Goal: Task Accomplishment & Management: Manage account settings

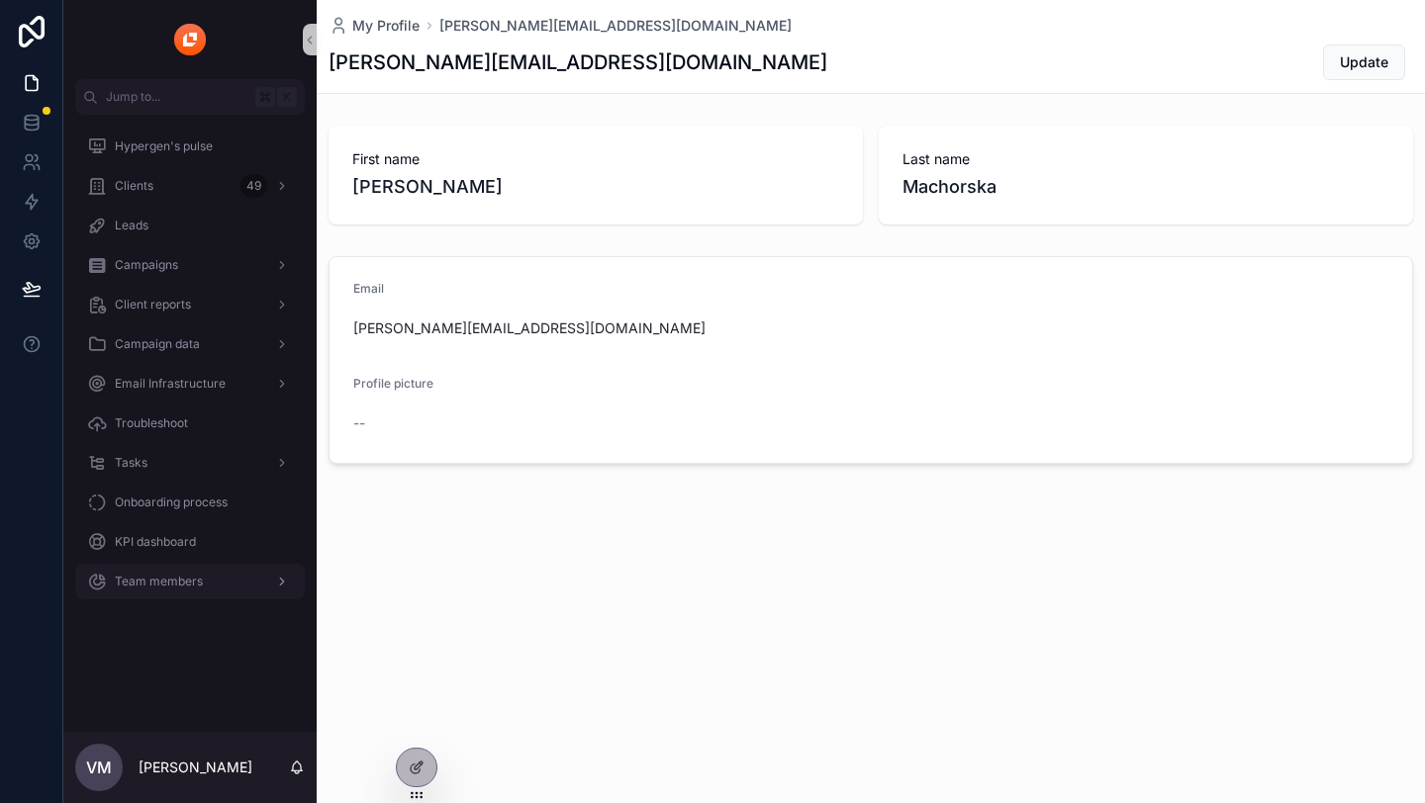
click at [125, 572] on div "Team members" at bounding box center [190, 582] width 206 height 32
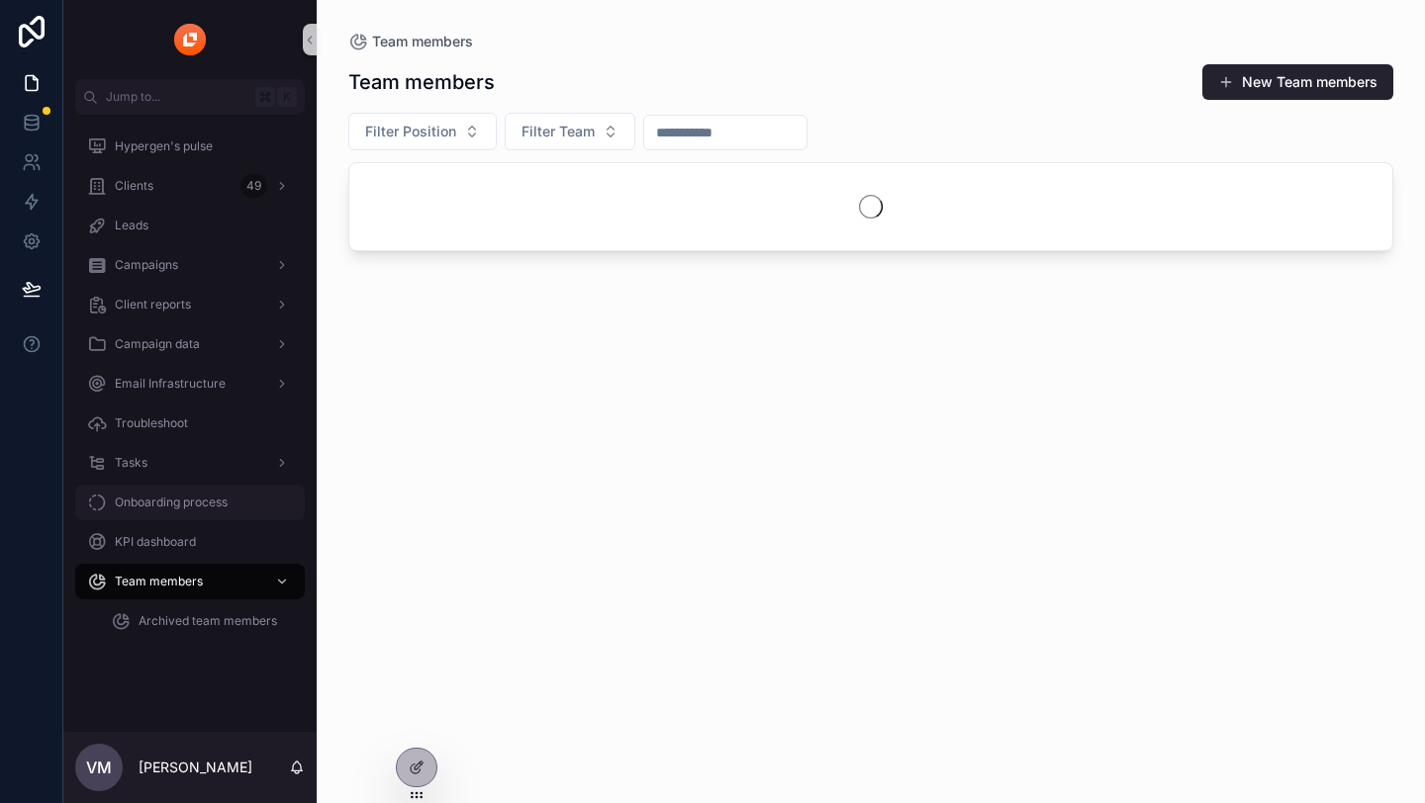
click at [171, 501] on span "Onboarding process" at bounding box center [171, 503] width 113 height 16
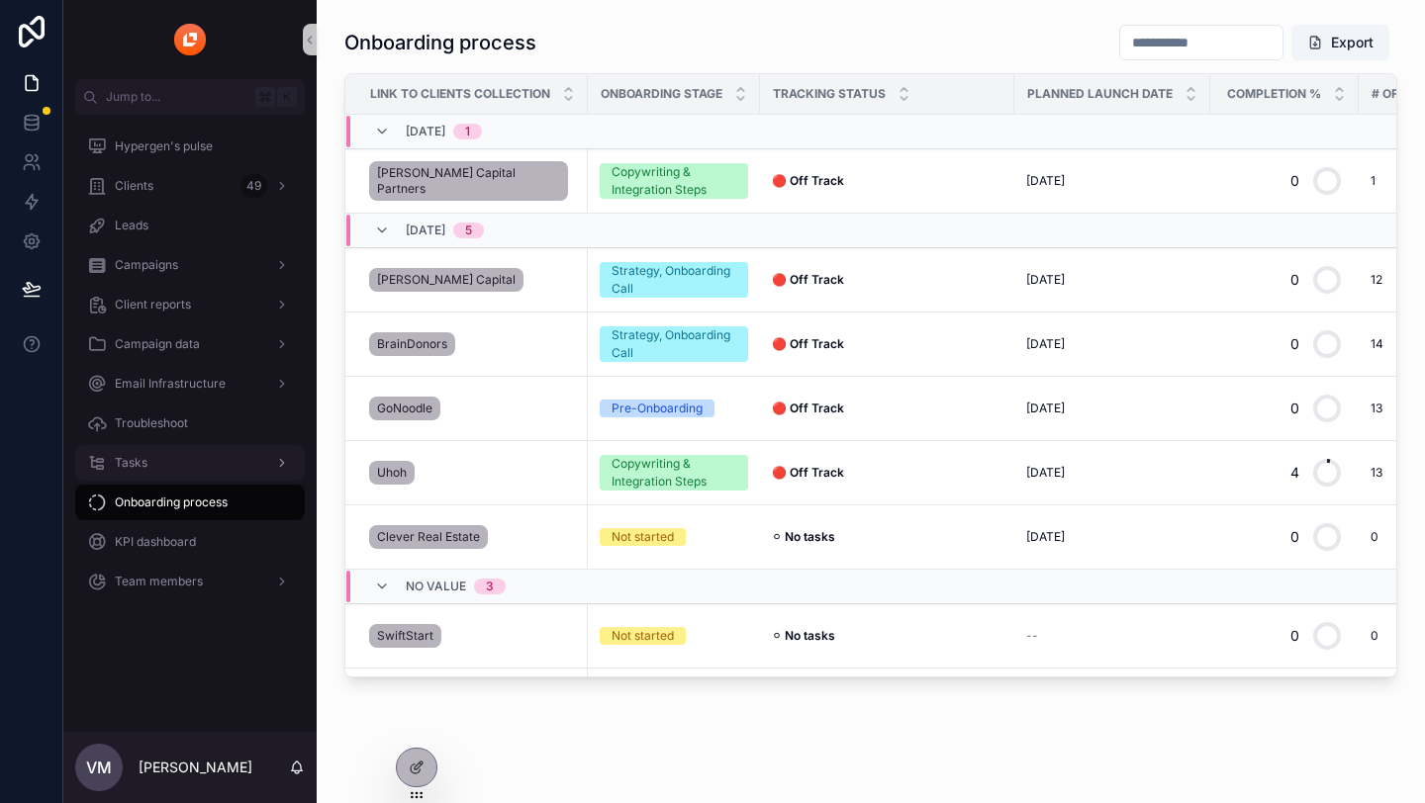
click at [165, 460] on div "Tasks" at bounding box center [190, 463] width 206 height 32
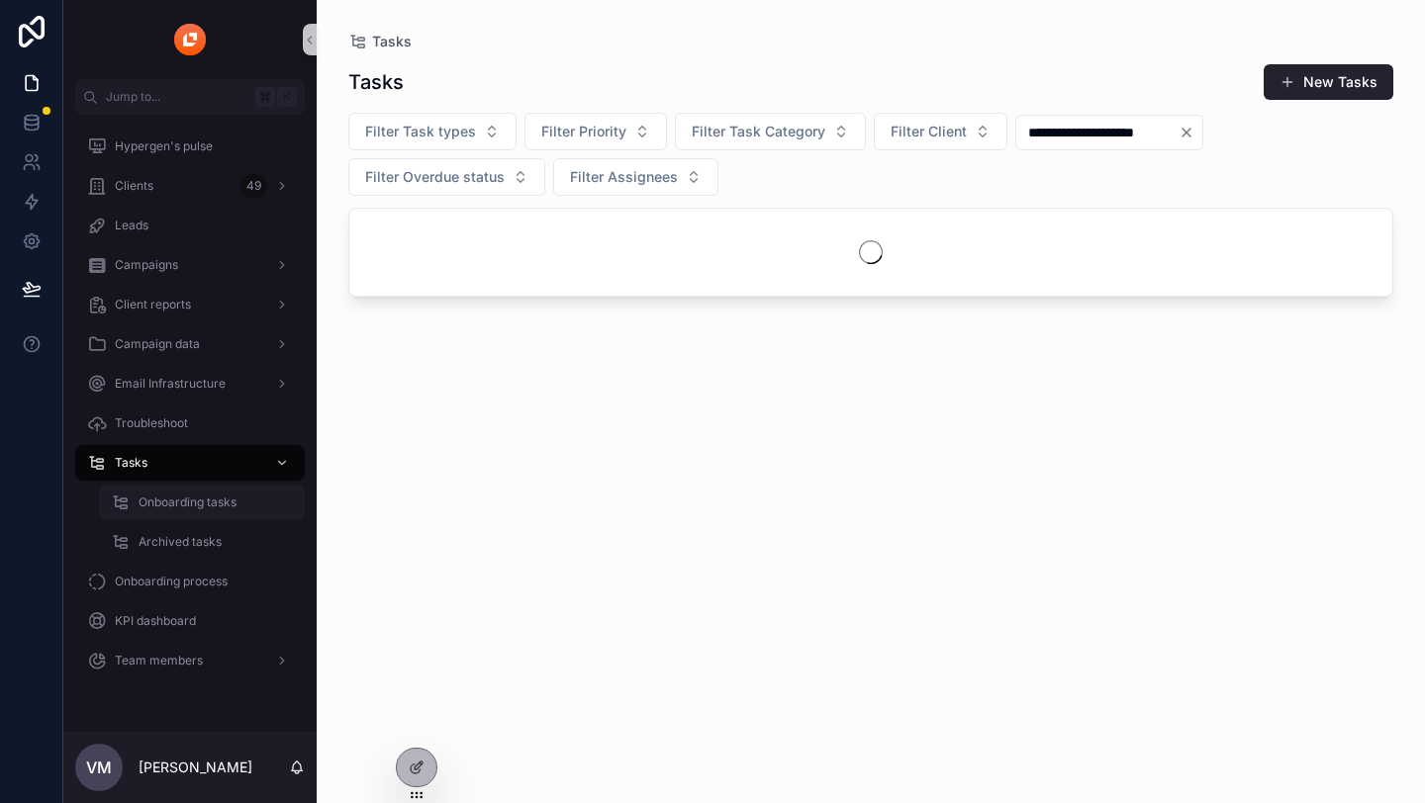
click at [185, 503] on span "Onboarding tasks" at bounding box center [188, 503] width 98 height 16
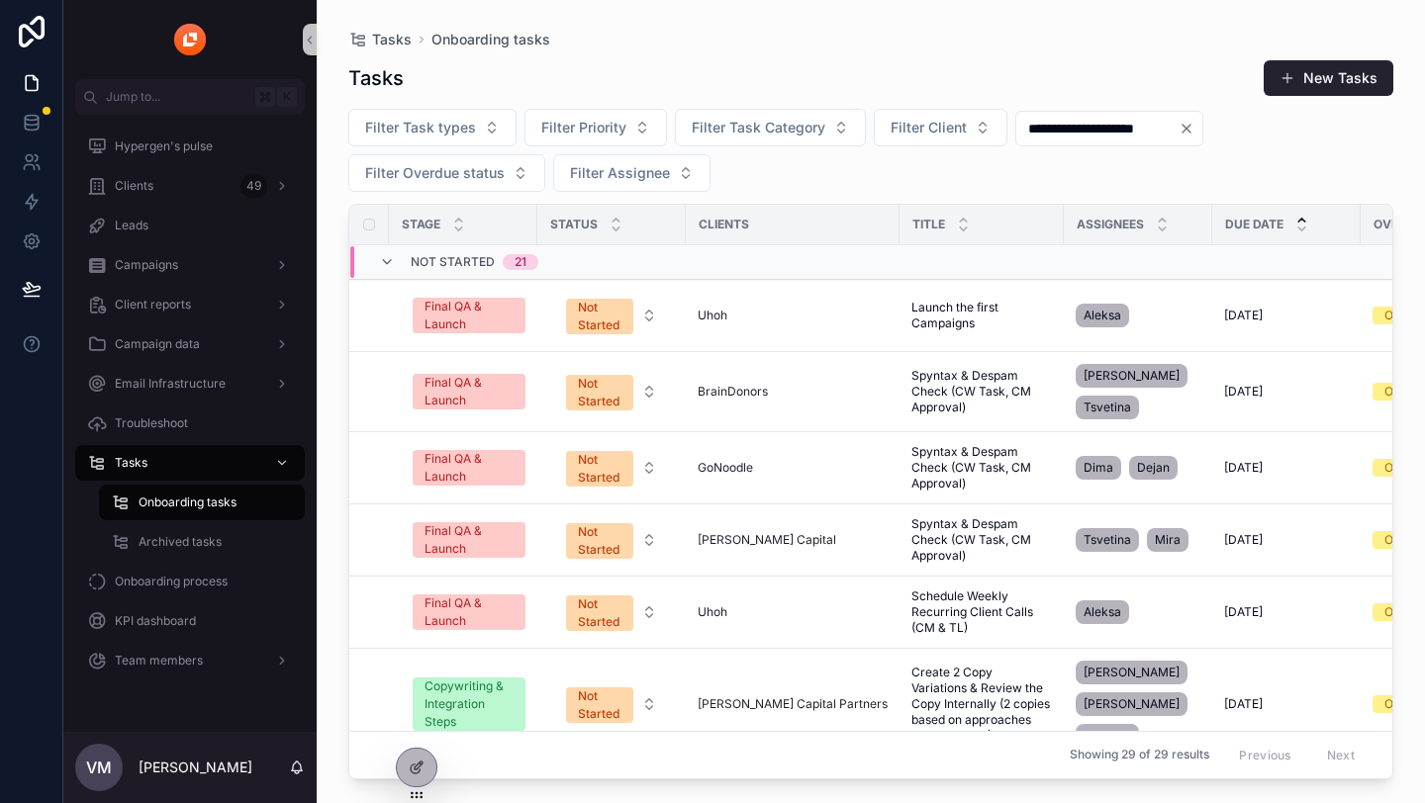
click at [1194, 124] on icon "Clear" at bounding box center [1186, 129] width 16 height 16
click at [922, 130] on span "Filter Client" at bounding box center [928, 128] width 76 height 20
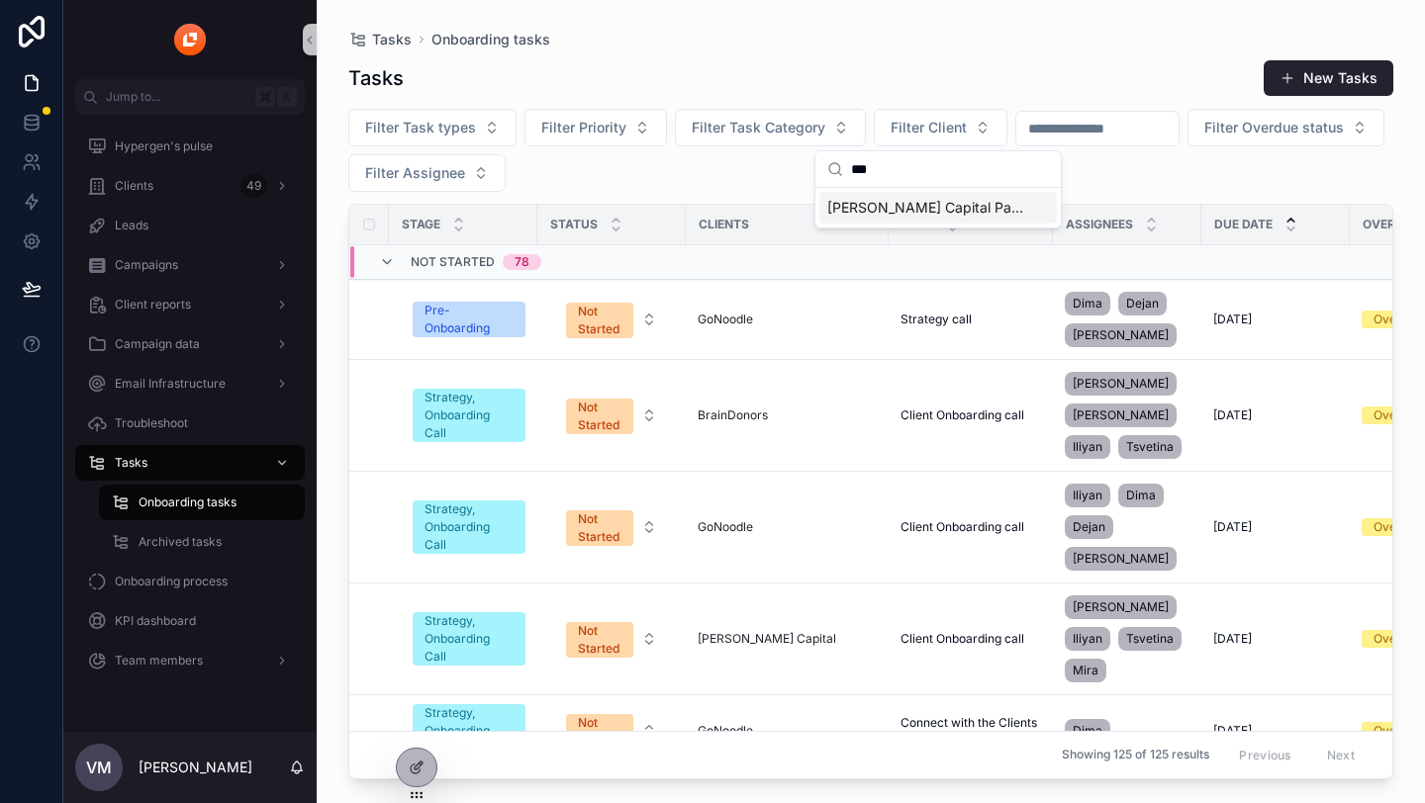
type input "***"
click at [934, 208] on div "Title" at bounding box center [970, 225] width 162 height 38
click at [916, 131] on span "Filter Client" at bounding box center [928, 128] width 76 height 20
click at [905, 207] on span "[PERSON_NAME] Capital Partners" at bounding box center [926, 208] width 198 height 20
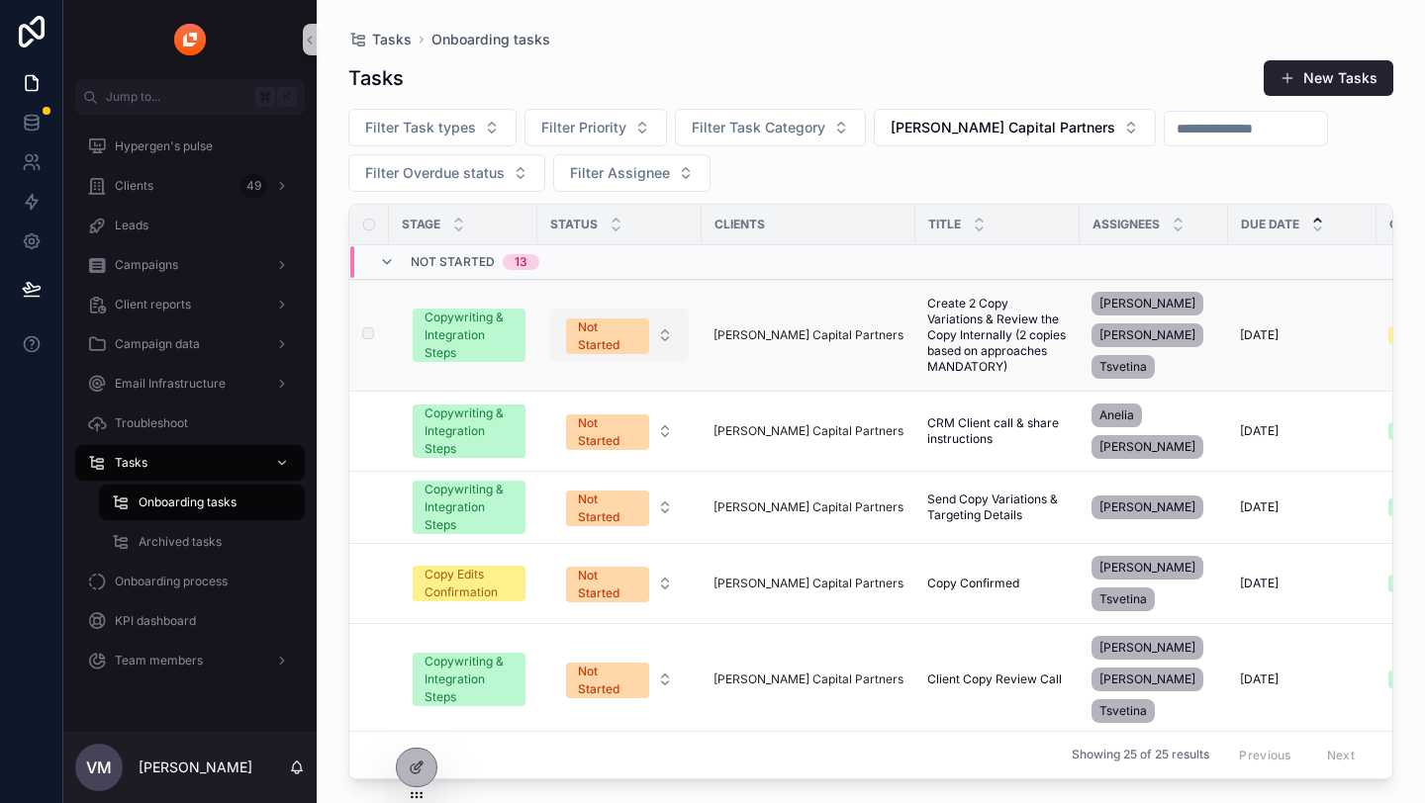
click at [569, 326] on span "Not Started" at bounding box center [607, 337] width 83 height 36
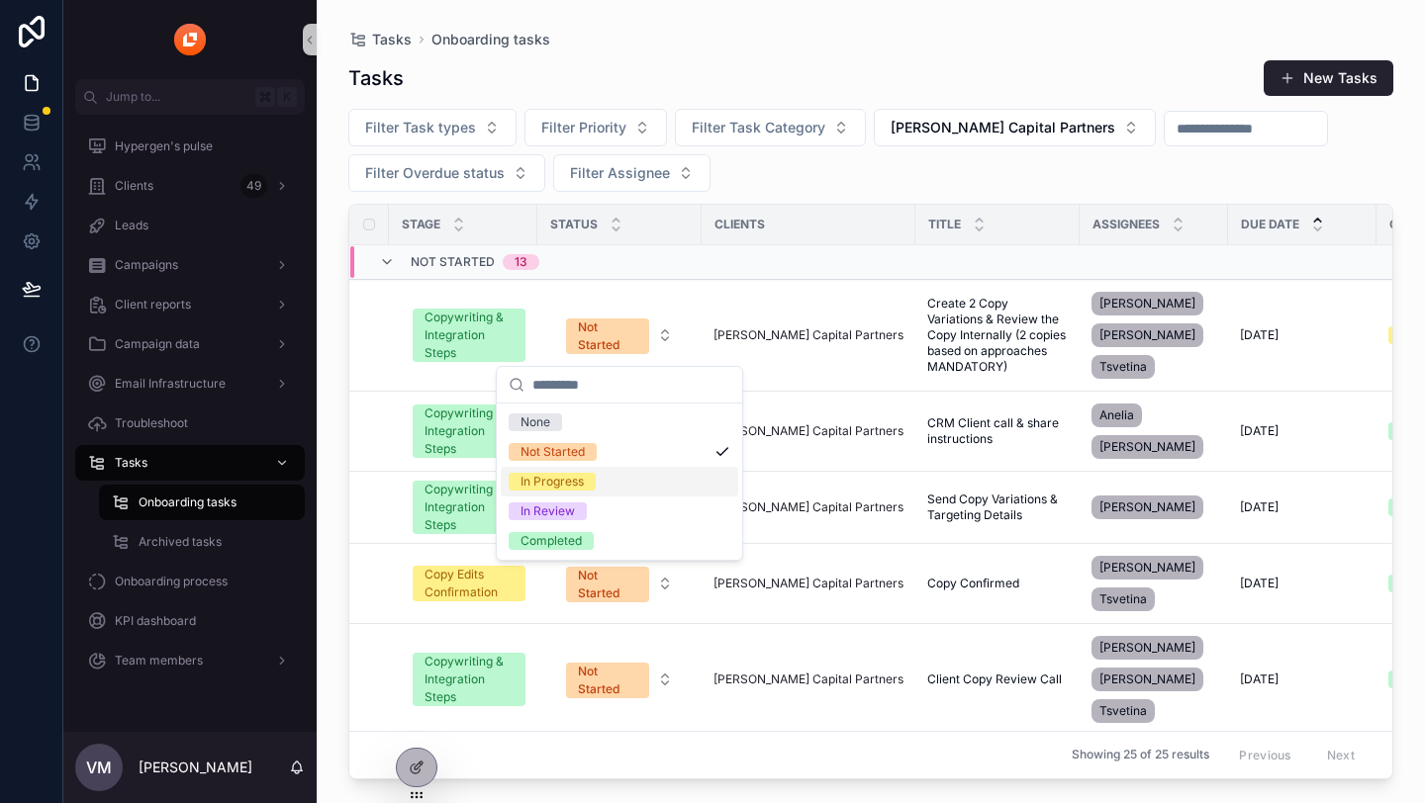
click at [622, 475] on div "In Progress" at bounding box center [619, 482] width 237 height 30
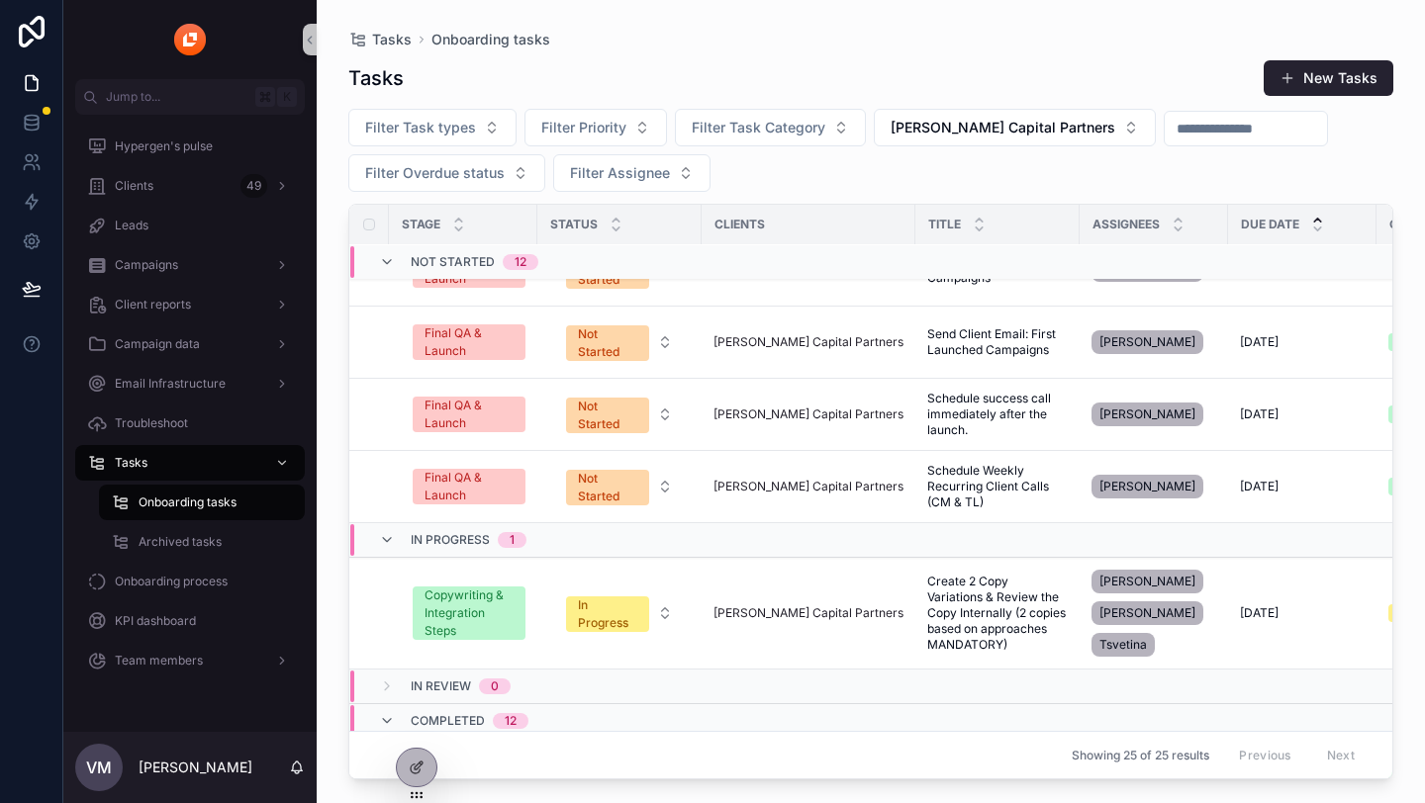
scroll to position [1735, 0]
